Goal: Information Seeking & Learning: Learn about a topic

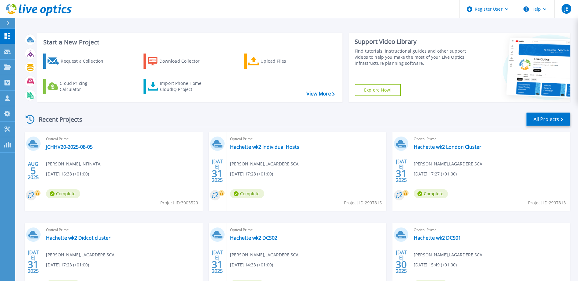
click at [544, 121] on link "All Projects" at bounding box center [548, 120] width 44 height 14
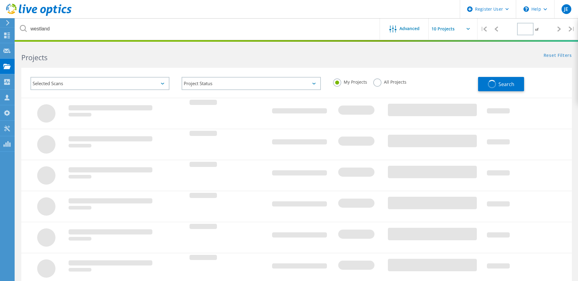
type input "1"
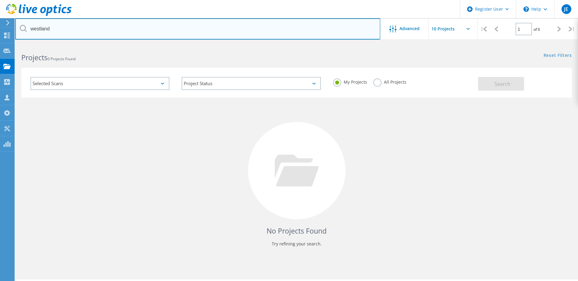
click at [61, 27] on input "westland" at bounding box center [197, 28] width 365 height 21
click at [62, 28] on input "westland" at bounding box center [197, 28] width 365 height 21
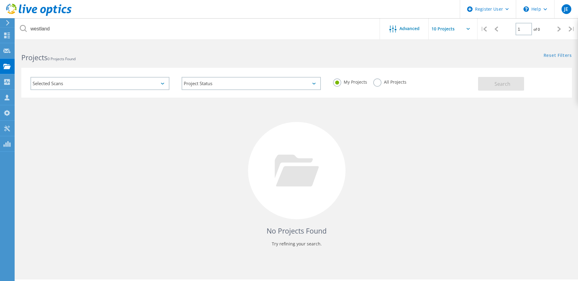
click at [378, 83] on label "All Projects" at bounding box center [389, 82] width 33 height 6
click at [0, 0] on input "All Projects" at bounding box center [0, 0] width 0 height 0
click at [509, 84] on span "Search" at bounding box center [502, 84] width 16 height 7
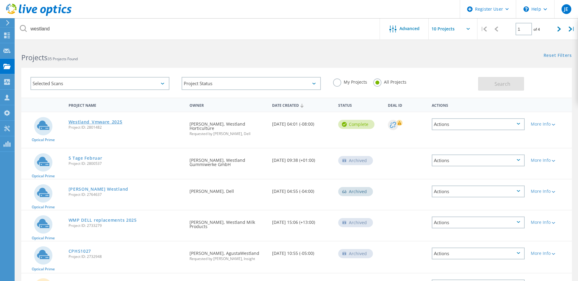
click at [95, 122] on link "Westland_Vmware_2025" at bounding box center [95, 122] width 54 height 4
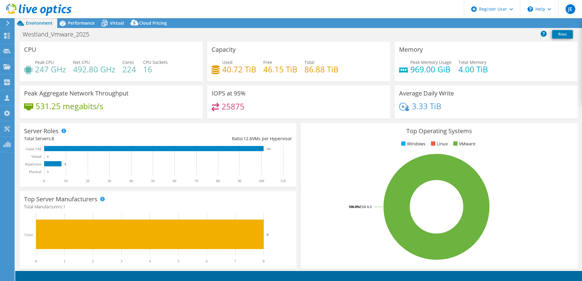
select select "EULondon"
select select "USD"
click at [76, 23] on span "Performance" at bounding box center [81, 23] width 27 height 6
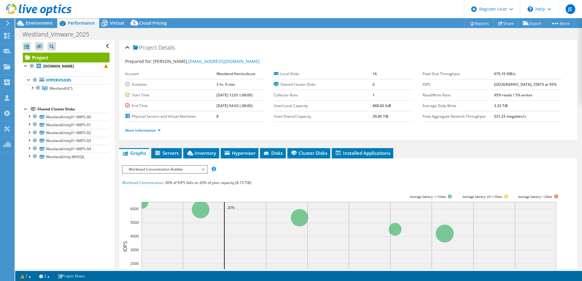
click at [147, 172] on span "Workload Concentration Bubble" at bounding box center [165, 169] width 78 height 7
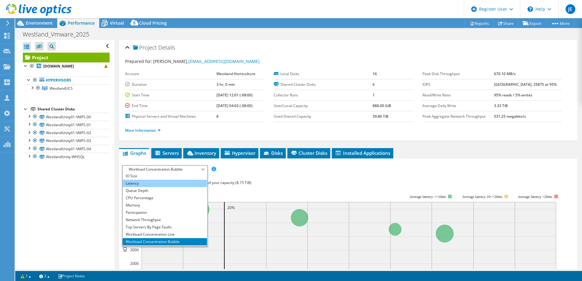
scroll to position [22, 0]
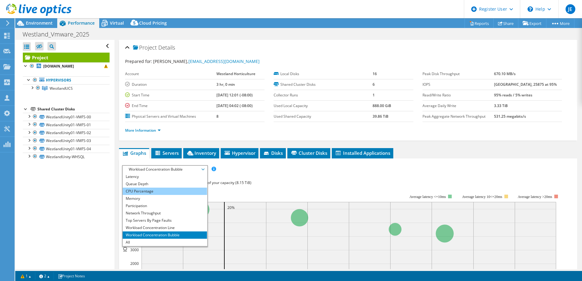
click at [135, 192] on li "CPU Percentage" at bounding box center [165, 191] width 84 height 7
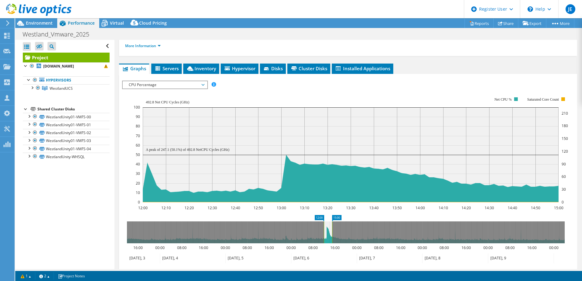
scroll to position [122, 0]
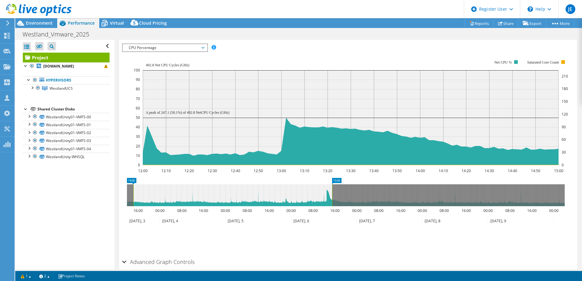
drag, startPoint x: 320, startPoint y: 181, endPoint x: 130, endPoint y: 187, distance: 190.7
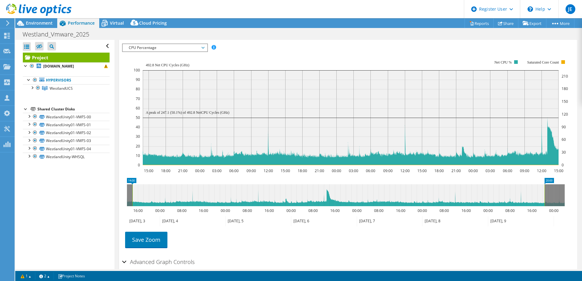
drag, startPoint x: 336, startPoint y: 181, endPoint x: 549, endPoint y: 187, distance: 212.6
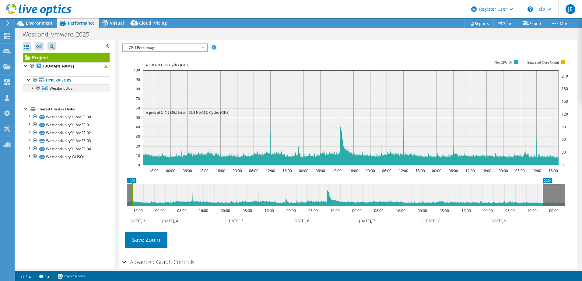
click at [33, 87] on div at bounding box center [32, 87] width 6 height 6
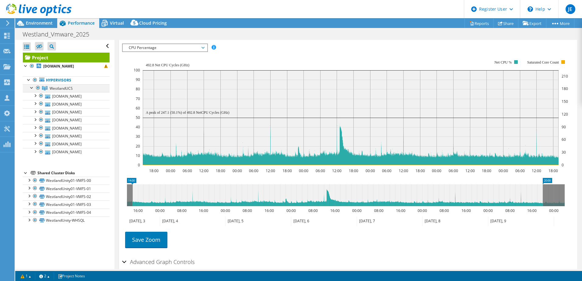
click at [31, 86] on div at bounding box center [32, 87] width 6 height 6
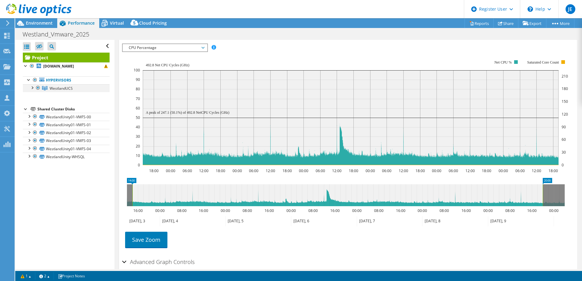
click at [32, 87] on div at bounding box center [32, 87] width 6 height 6
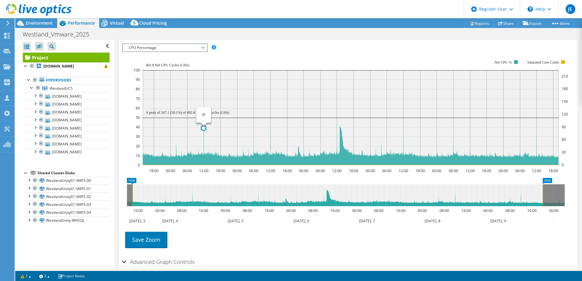
click at [203, 129] on circle at bounding box center [203, 128] width 5 height 5
click at [341, 126] on circle at bounding box center [340, 126] width 5 height 5
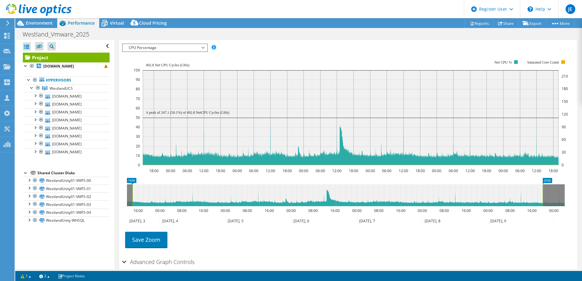
scroll to position [0, 0]
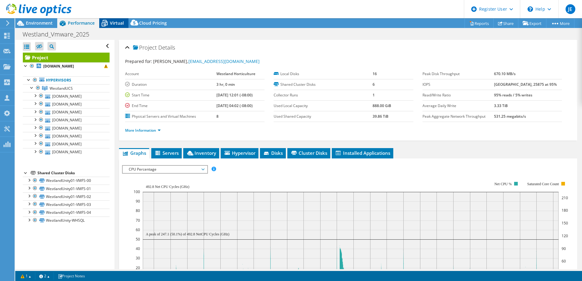
click at [114, 23] on span "Virtual" at bounding box center [117, 23] width 14 height 6
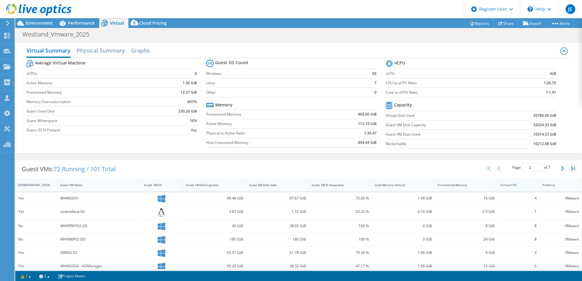
click at [512, 188] on div "Virtual CPU" at bounding box center [515, 185] width 34 height 9
click at [513, 187] on div "Virtual CPU" at bounding box center [514, 185] width 29 height 4
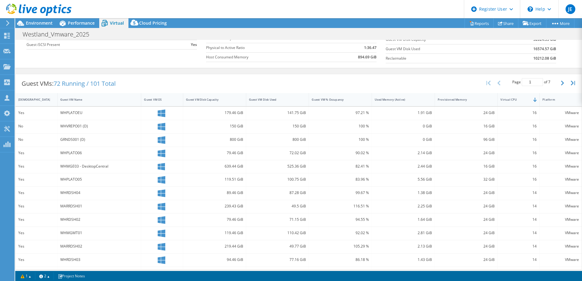
scroll to position [91, 0]
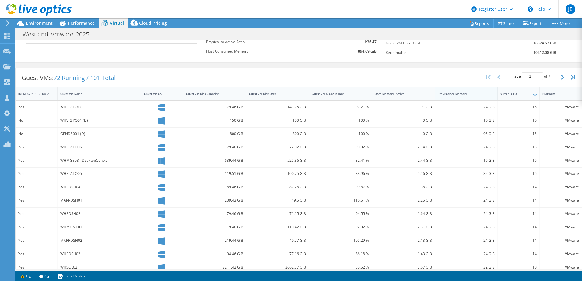
click at [455, 93] on div "Provisioned Memory" at bounding box center [463, 94] width 50 height 4
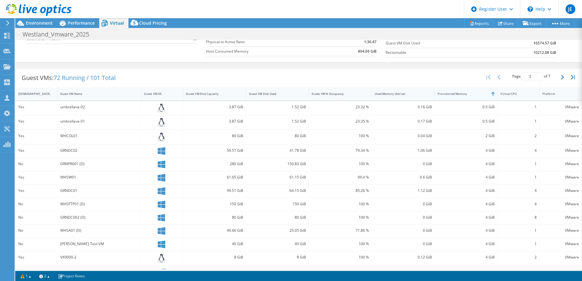
click at [461, 93] on div "Provisioned Memory" at bounding box center [463, 94] width 50 height 4
